Goal: Task Accomplishment & Management: Use online tool/utility

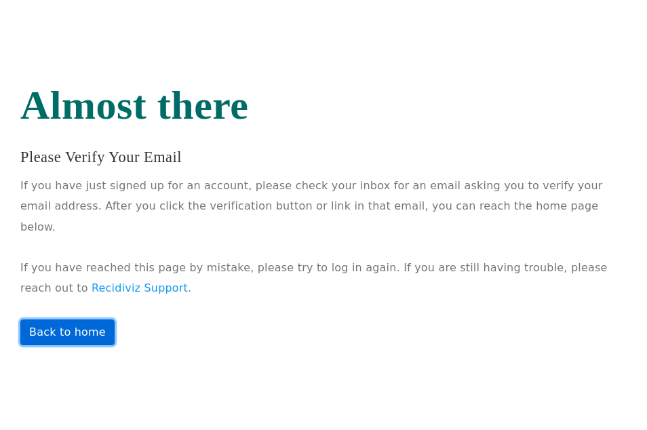
click at [62, 330] on link "Back to home" at bounding box center [67, 332] width 94 height 26
click at [73, 322] on link "Back to home" at bounding box center [67, 332] width 94 height 26
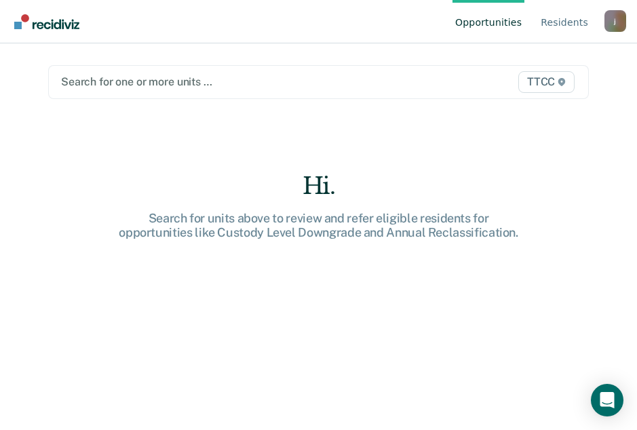
click at [611, 24] on div "j" at bounding box center [615, 21] width 22 height 22
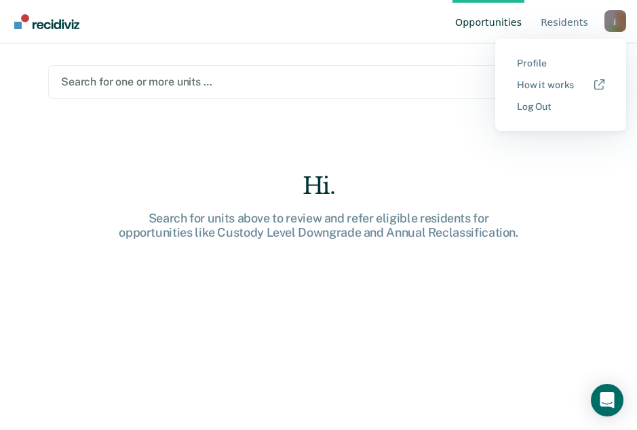
click at [448, 162] on main "Search for one or more units … TTCC Hi. Search for units above to review and re…" at bounding box center [318, 220] width 573 height 354
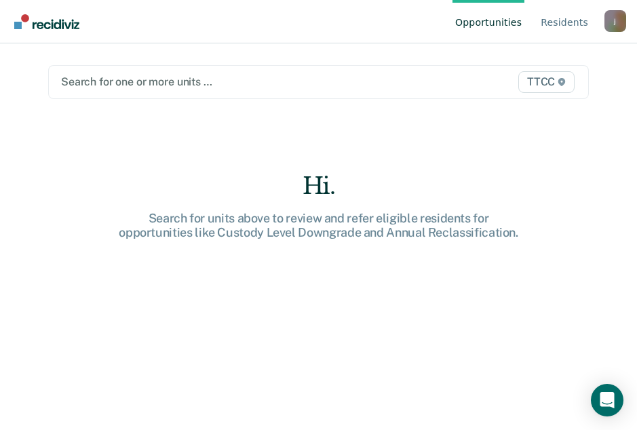
click at [243, 81] on div at bounding box center [240, 82] width 359 height 16
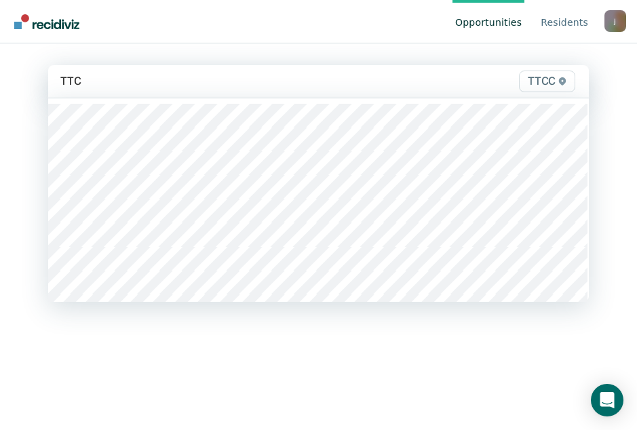
type input "TTCC"
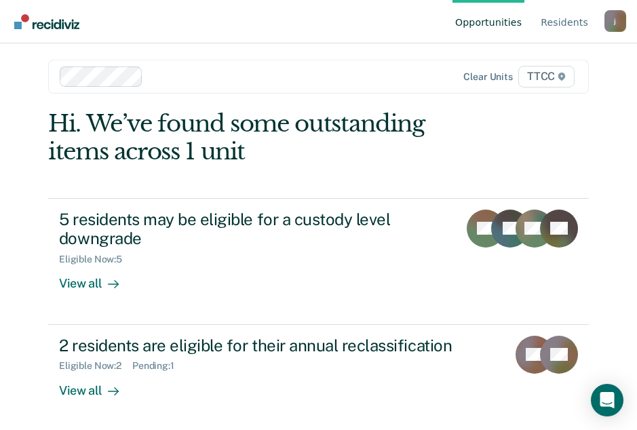
scroll to position [7, 0]
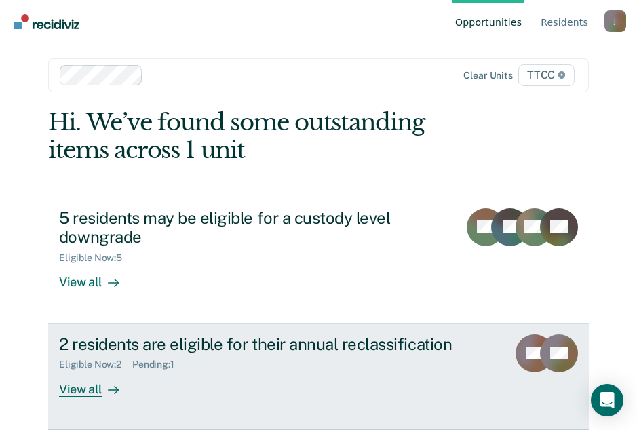
click at [88, 389] on div "View all" at bounding box center [97, 383] width 76 height 26
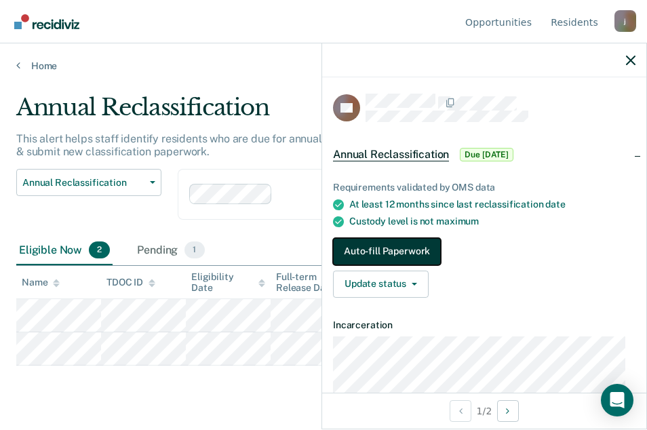
click at [367, 245] on button "Auto-fill Paperwork" at bounding box center [387, 251] width 108 height 27
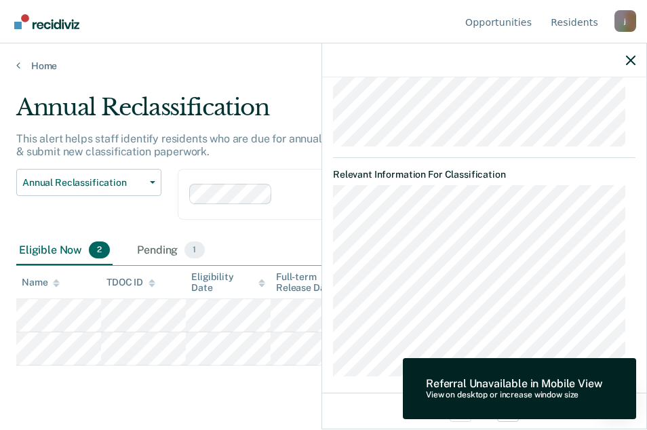
scroll to position [348, 0]
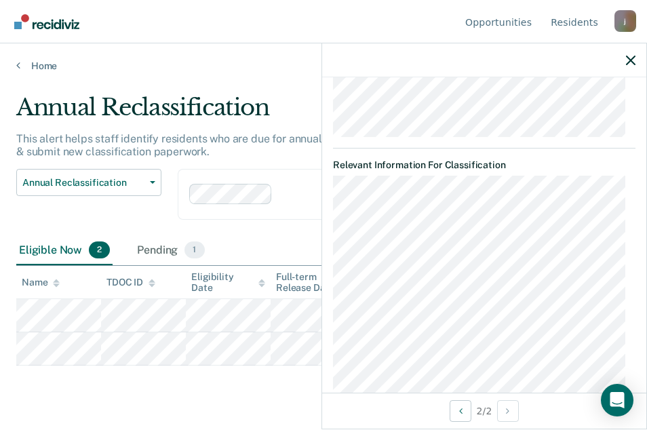
click at [625, 58] on div at bounding box center [484, 60] width 324 height 34
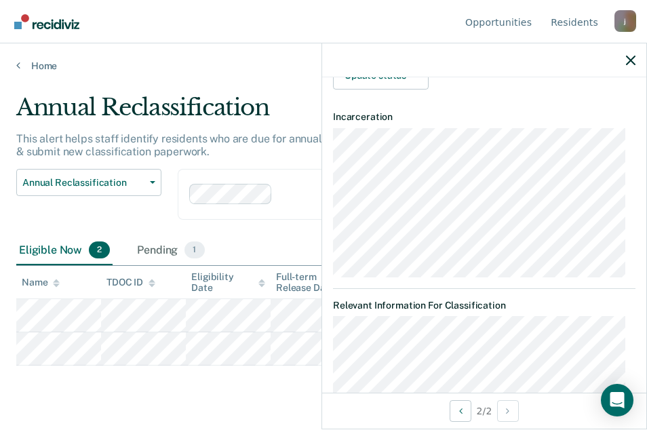
scroll to position [9, 0]
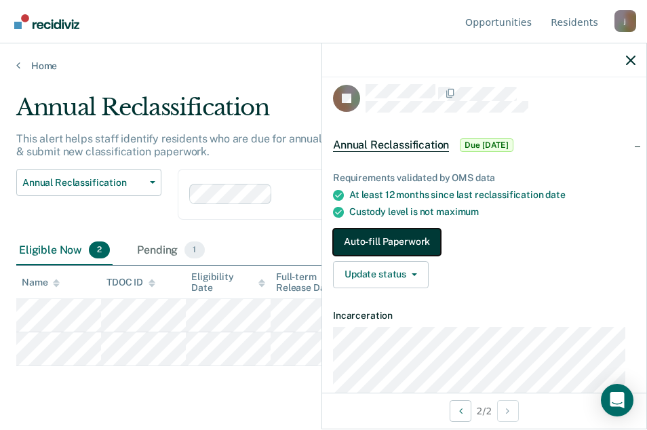
click at [415, 242] on button "Auto-fill Paperwork" at bounding box center [387, 241] width 108 height 27
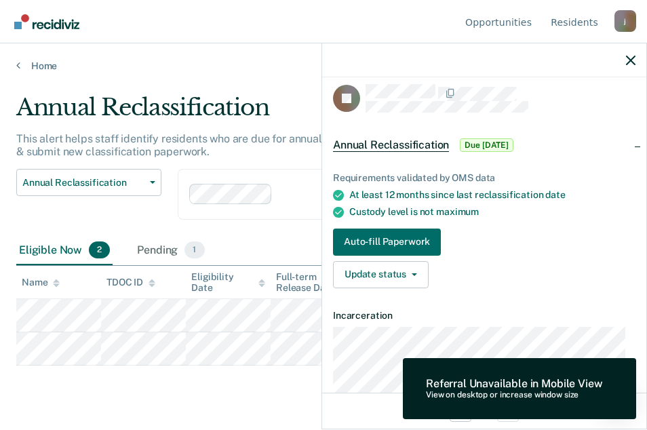
click at [506, 311] on dt "Incarceration" at bounding box center [484, 316] width 302 height 12
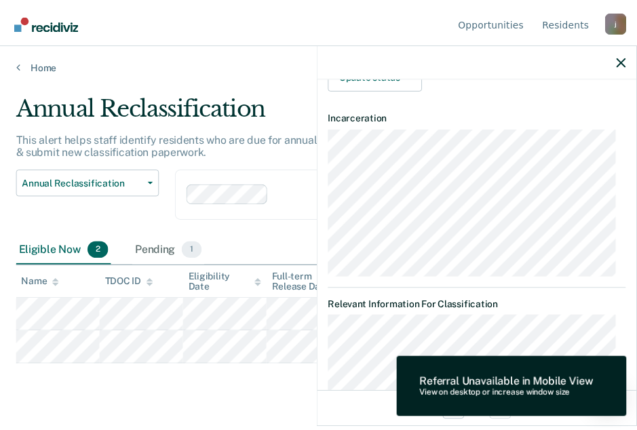
scroll to position [213, 0]
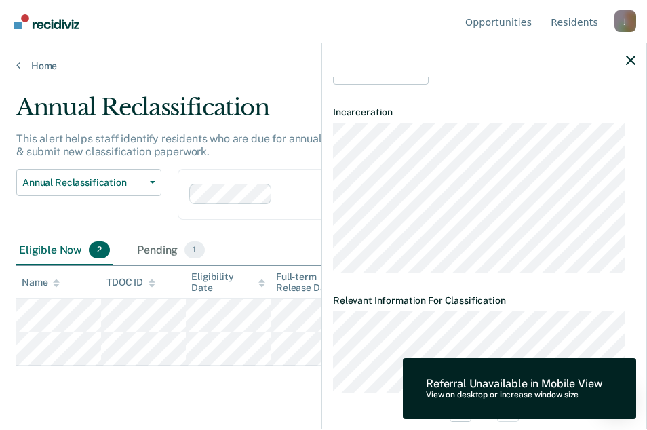
click at [624, 61] on div at bounding box center [484, 60] width 324 height 34
click at [627, 63] on icon "button" at bounding box center [630, 60] width 9 height 9
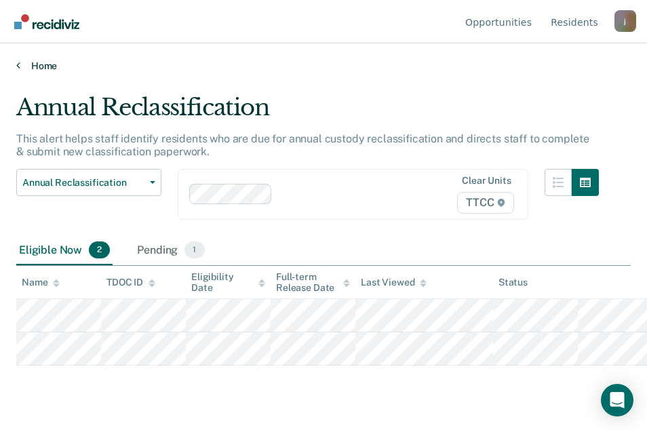
click at [18, 60] on icon at bounding box center [18, 65] width 4 height 11
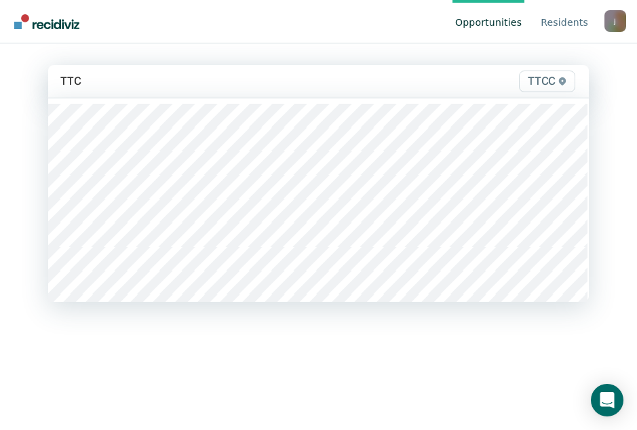
type input "TTCC"
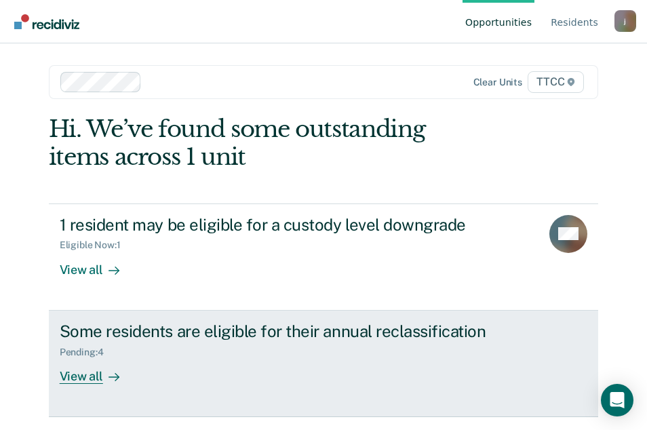
click at [98, 372] on div "View all" at bounding box center [98, 370] width 76 height 26
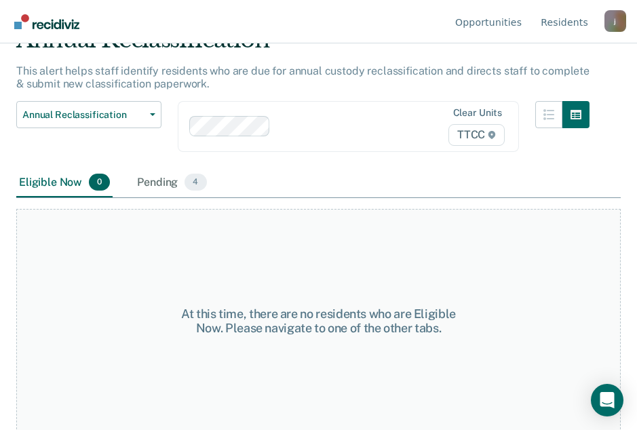
scroll to position [71, 0]
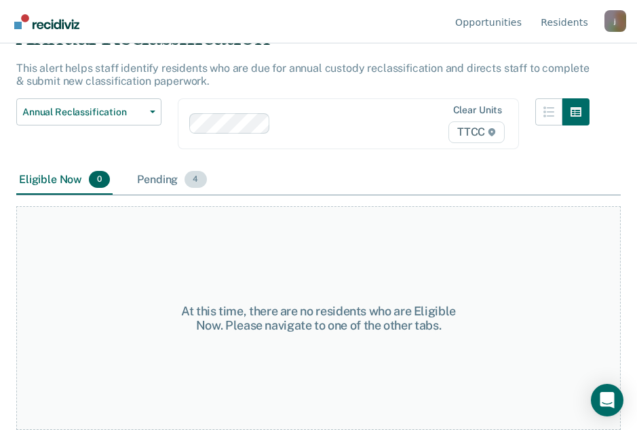
click at [153, 176] on div "Pending 4" at bounding box center [171, 180] width 75 height 30
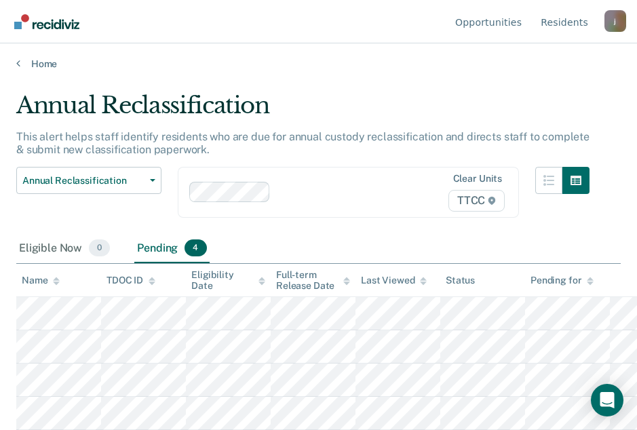
scroll to position [2, 0]
click at [21, 60] on link "Home" at bounding box center [318, 64] width 604 height 12
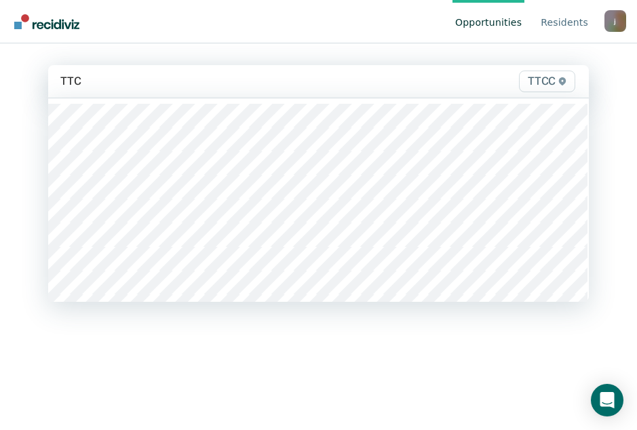
type input "TTCC"
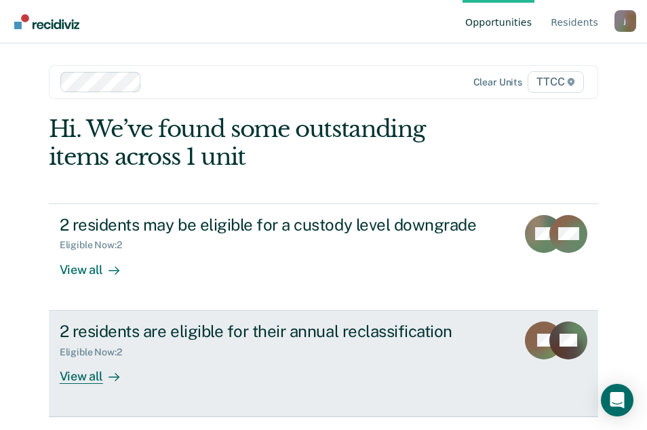
click at [92, 371] on div "View all" at bounding box center [98, 370] width 76 height 26
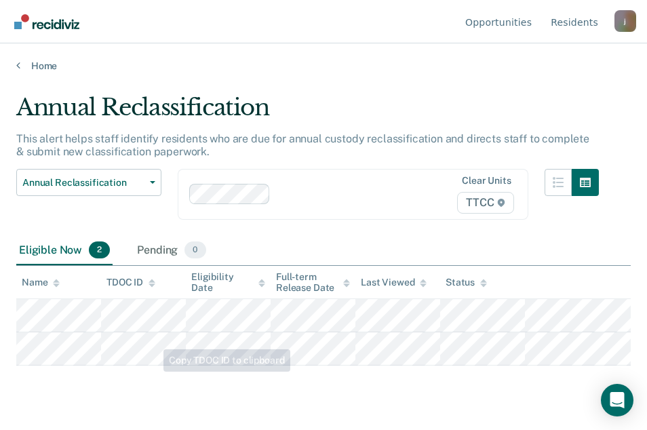
click at [434, 429] on html "Looks like you’re using Internet Explorer 11. For faster loading and a better e…" at bounding box center [323, 215] width 647 height 430
drag, startPoint x: 434, startPoint y: 451, endPoint x: 354, endPoint y: 399, distance: 95.9
click at [354, 399] on main "Annual Reclassification This alert helps staff identify residents who are due f…" at bounding box center [323, 249] width 647 height 354
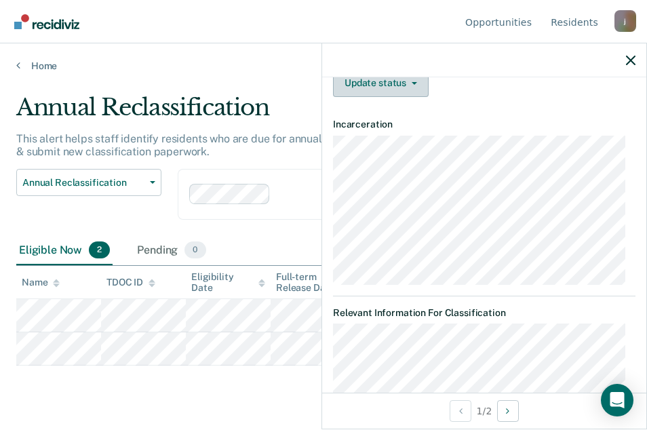
scroll to position [133, 0]
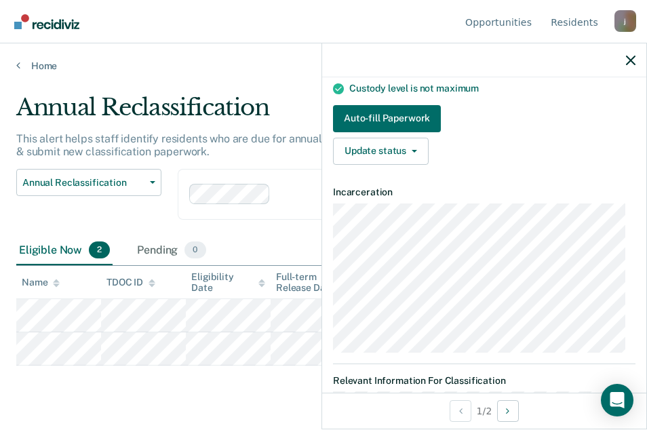
click at [15, 66] on div "Home" at bounding box center [323, 57] width 647 height 28
click at [20, 66] on icon at bounding box center [18, 65] width 4 height 11
